Goal: Information Seeking & Learning: Learn about a topic

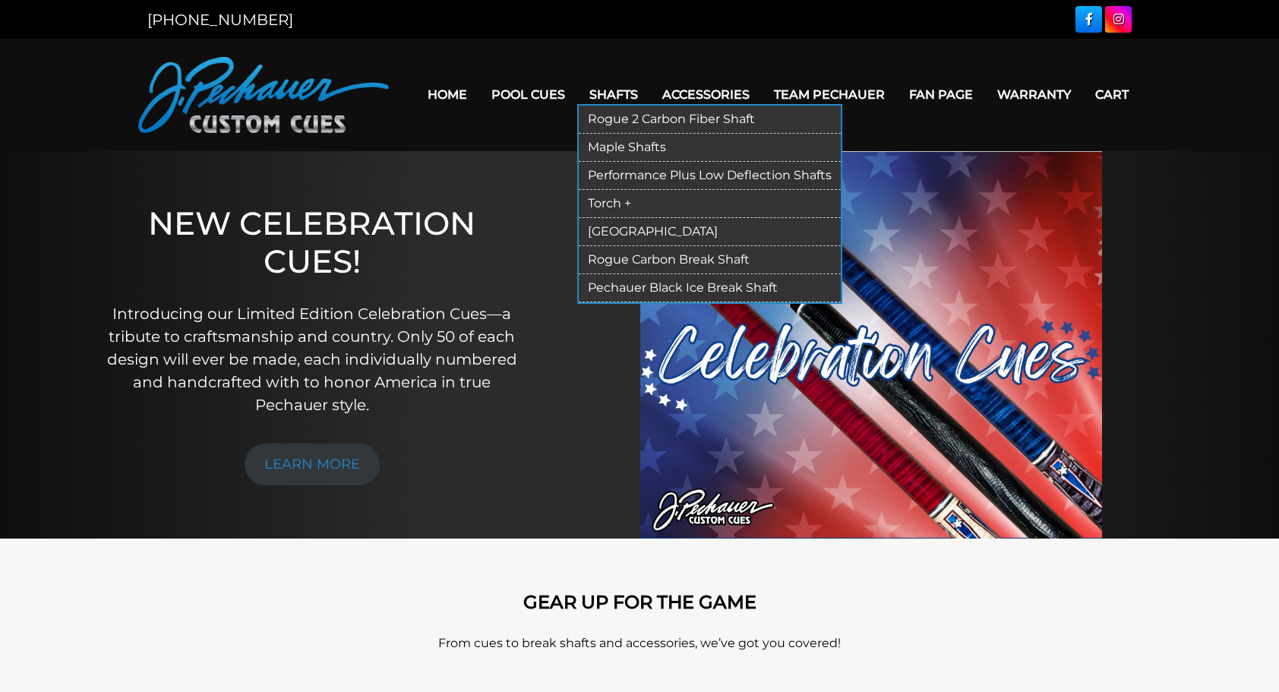
click at [614, 121] on link "Rogue 2 Carbon Fiber Shaft" at bounding box center [710, 120] width 262 height 28
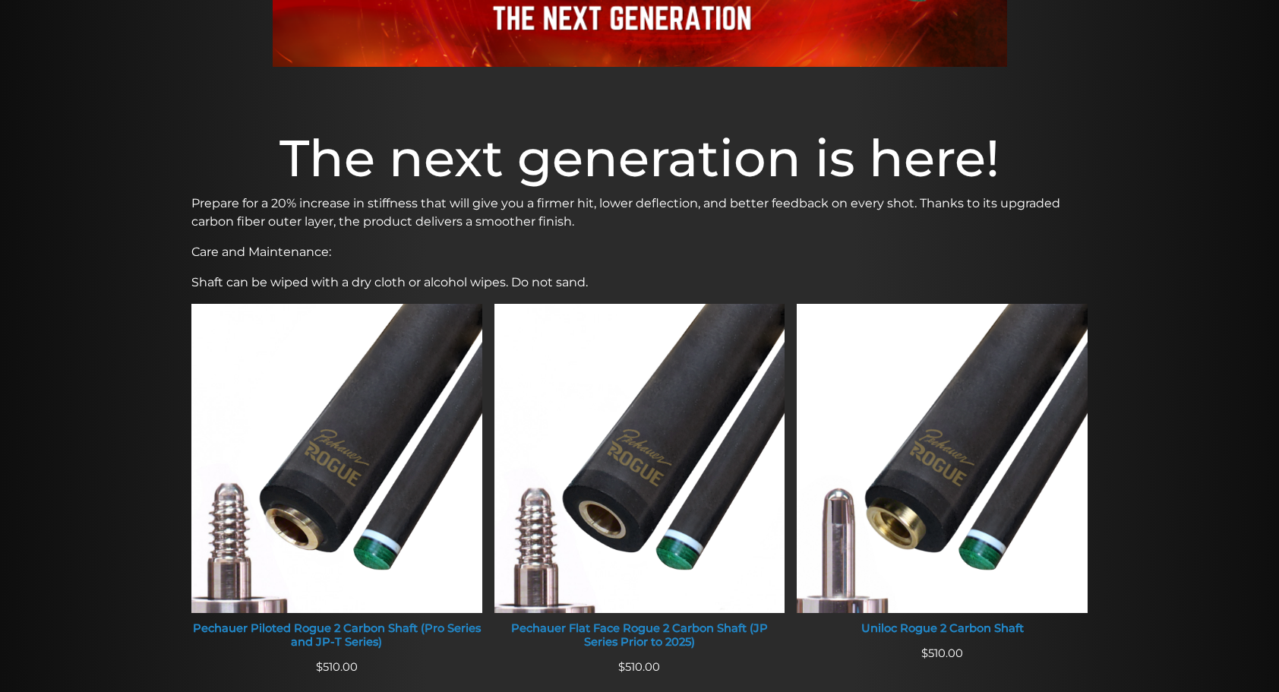
scroll to position [355, 0]
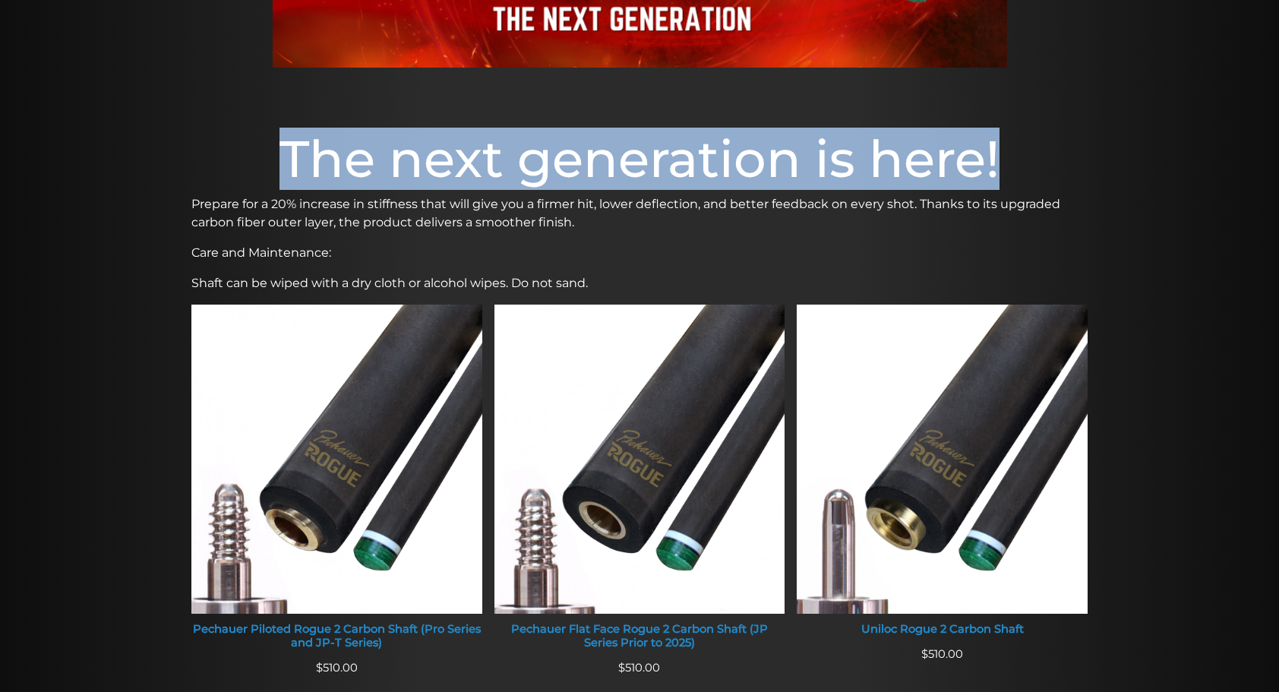
drag, startPoint x: 1278, startPoint y: 191, endPoint x: 1283, endPoint y: 105, distance: 85.9
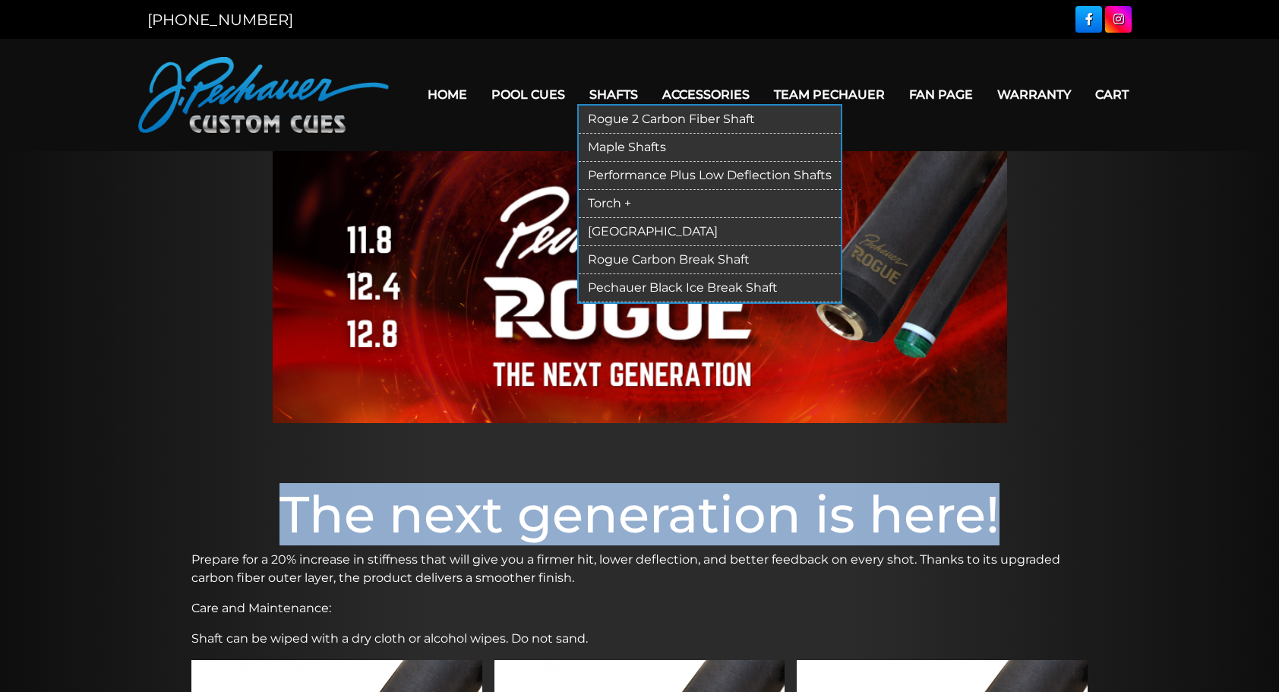
click at [618, 226] on link "[GEOGRAPHIC_DATA]" at bounding box center [710, 232] width 262 height 28
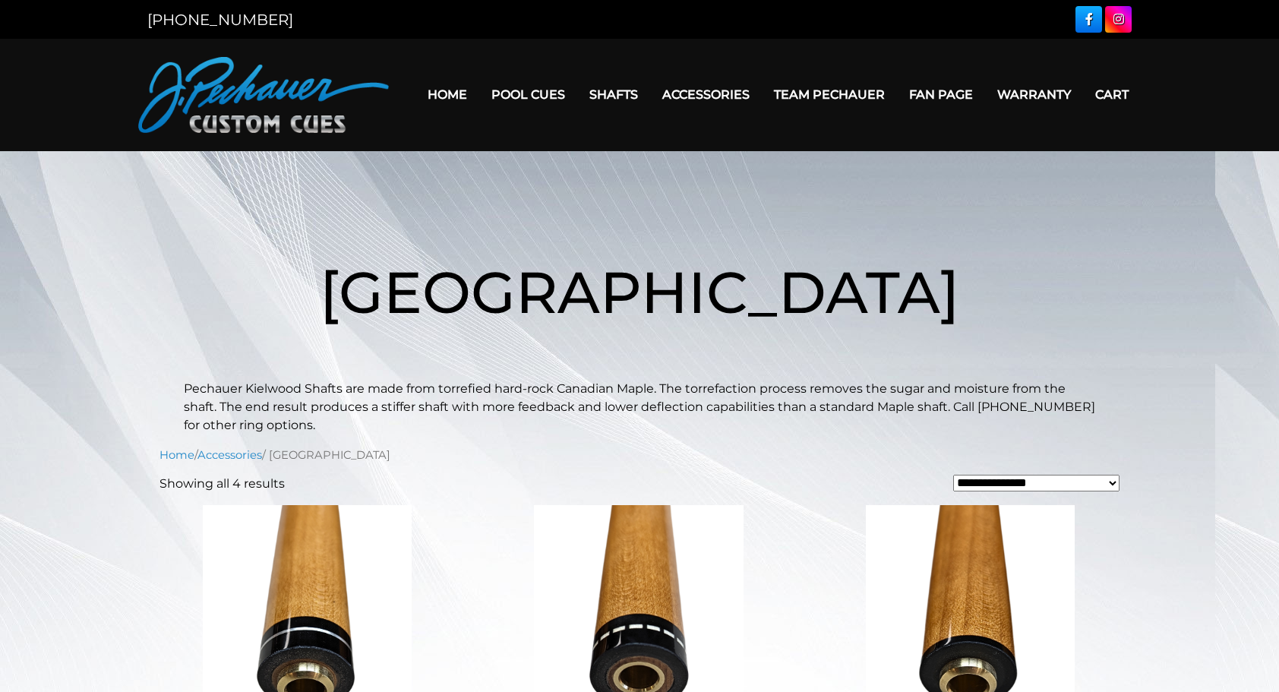
click at [785, 422] on p "Pechauer Kielwood Shafts are made from torrefied hard-rock Canadian Maple. The …" at bounding box center [639, 407] width 911 height 55
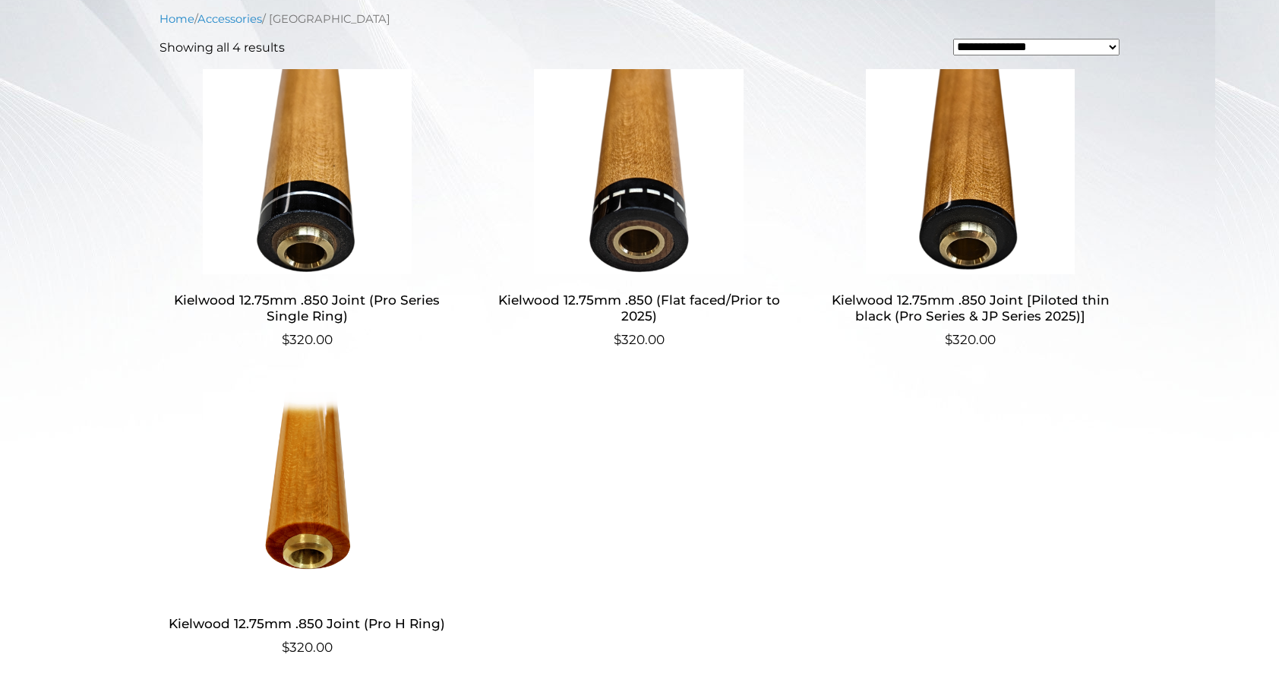
scroll to position [440, 0]
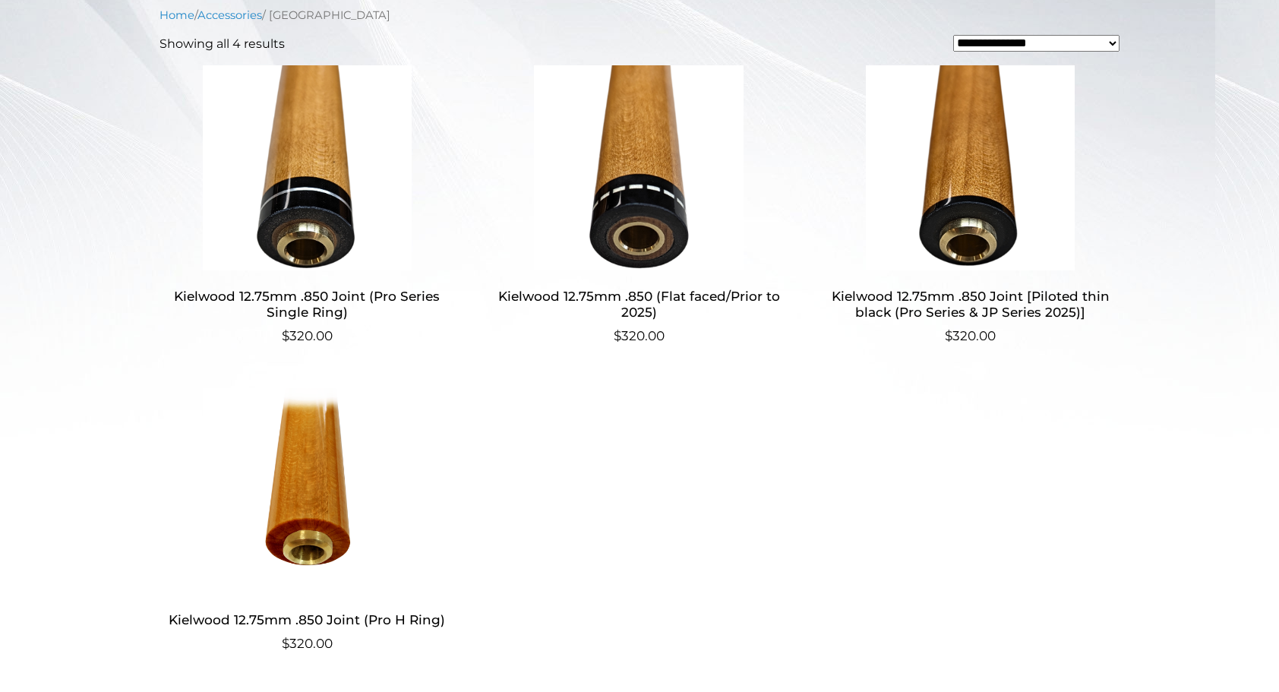
click at [785, 422] on ul "Kielwood 12.75mm .850 Joint (Pro Series Single Ring) $ 320.00 Kielwood 12.75mm …" at bounding box center [639, 380] width 960 height 631
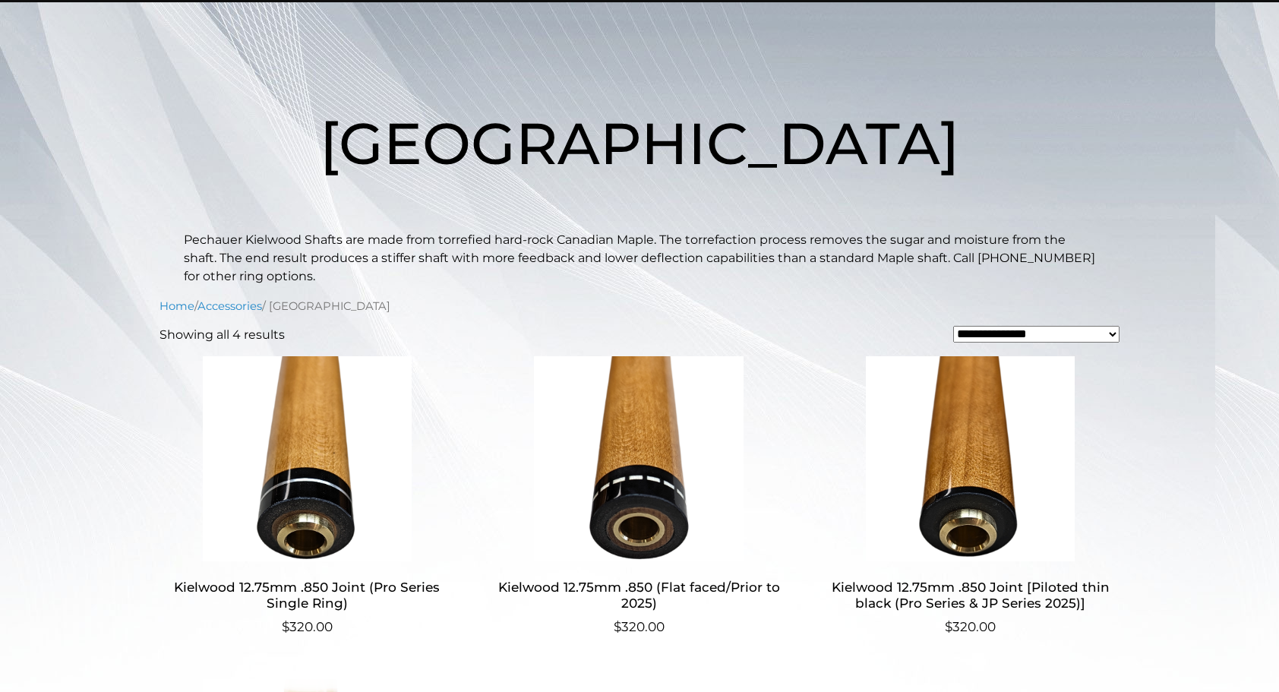
scroll to position [0, 0]
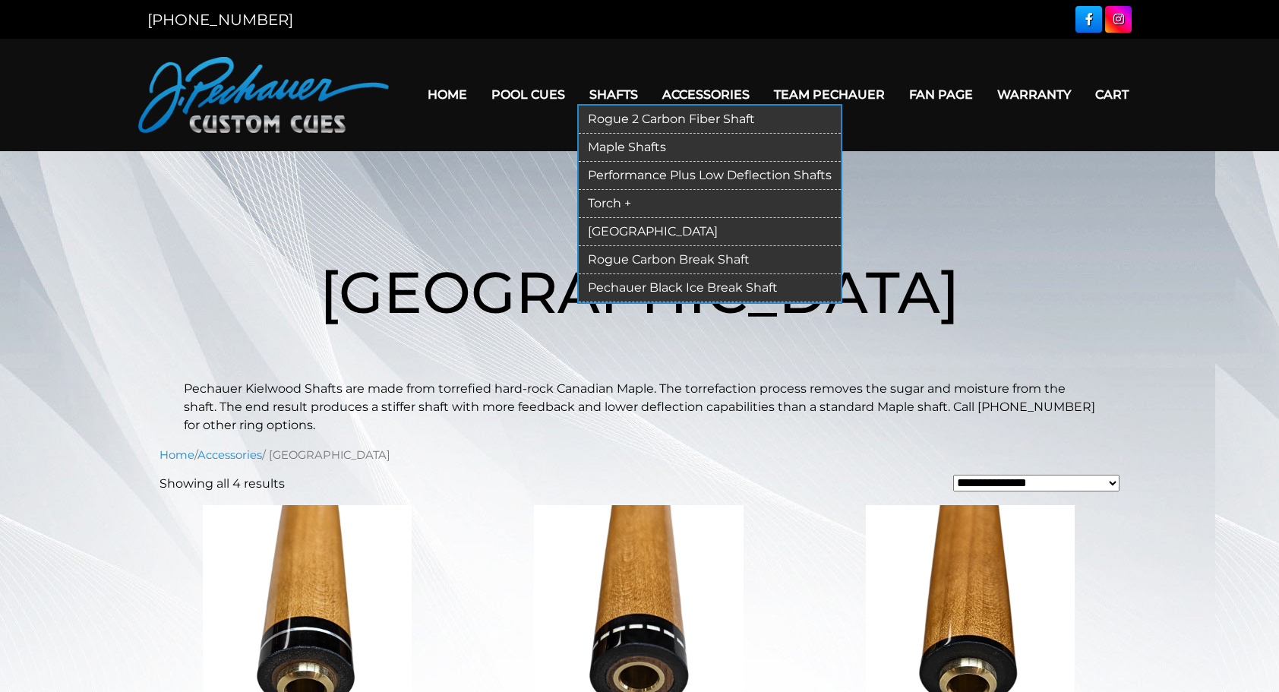
click at [626, 199] on link "Torch +" at bounding box center [710, 204] width 262 height 28
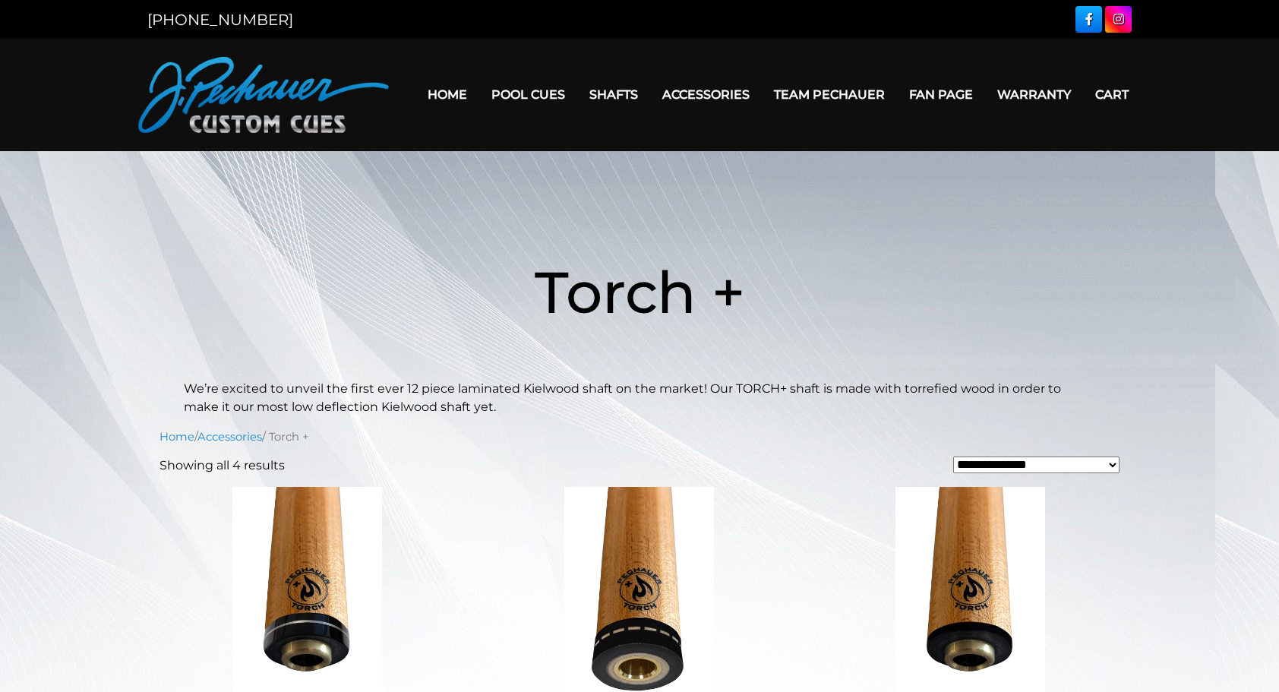
click at [696, 342] on h1 "Torch +" at bounding box center [639, 291] width 911 height 175
